Goal: Information Seeking & Learning: Find specific fact

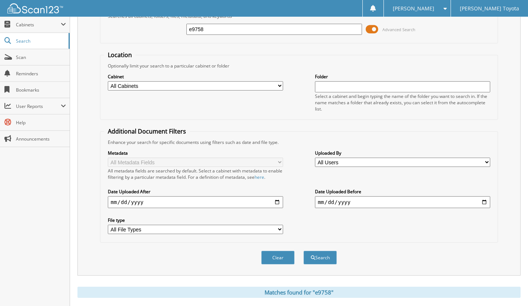
drag, startPoint x: 218, startPoint y: 30, endPoint x: 199, endPoint y: 30, distance: 19.3
click at [199, 30] on input "e9758" at bounding box center [274, 29] width 176 height 11
type input "e9698"
click at [304, 251] on button "Search" at bounding box center [320, 258] width 33 height 14
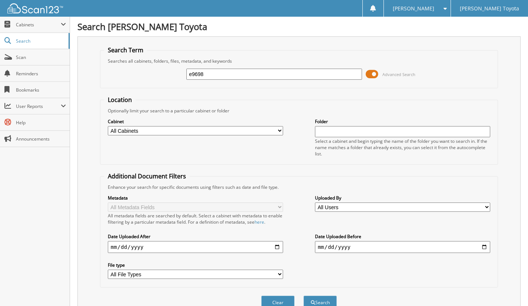
click at [210, 71] on input "e9698" at bounding box center [274, 74] width 176 height 11
type input "e9678"
click at [304, 295] on button "Search" at bounding box center [320, 302] width 33 height 14
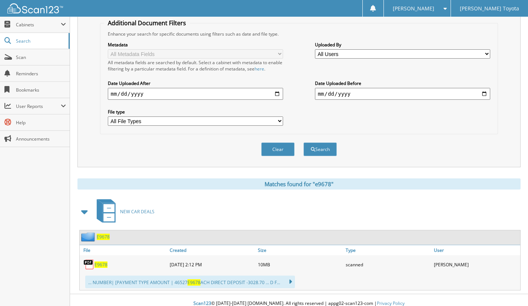
scroll to position [156, 0]
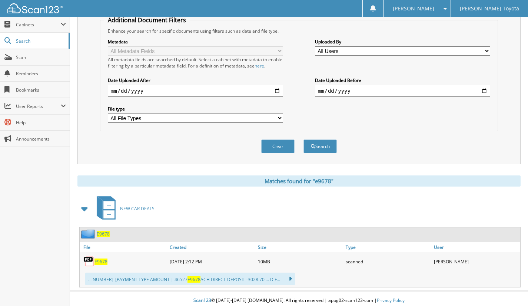
click at [100, 258] on span "E9678" at bounding box center [101, 261] width 13 height 6
